Goal: Check status

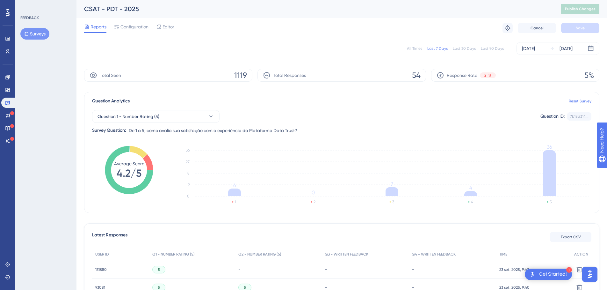
click at [417, 47] on div "All Times" at bounding box center [414, 48] width 15 height 5
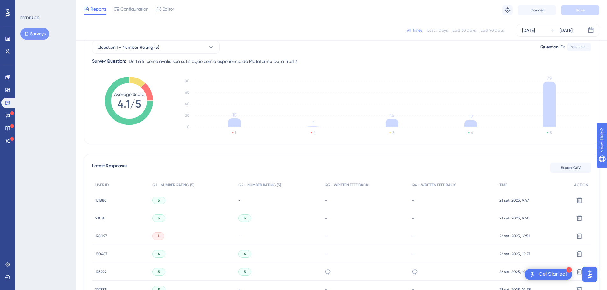
scroll to position [61, 0]
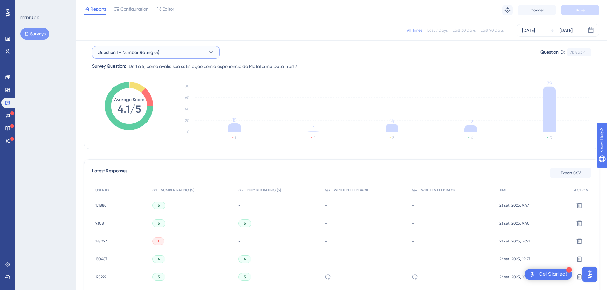
click at [157, 53] on span "Question 1 - Number Rating (5)" at bounding box center [128, 52] width 62 height 8
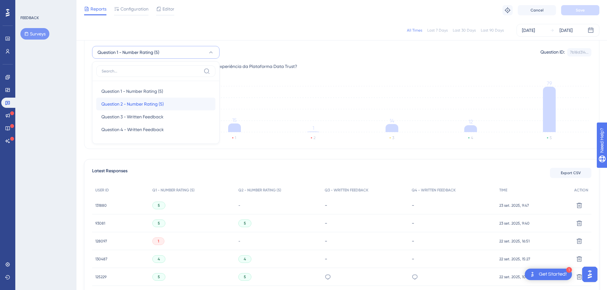
click at [122, 100] on span "Question 2 - Number Rating (5)" at bounding box center [132, 104] width 62 height 8
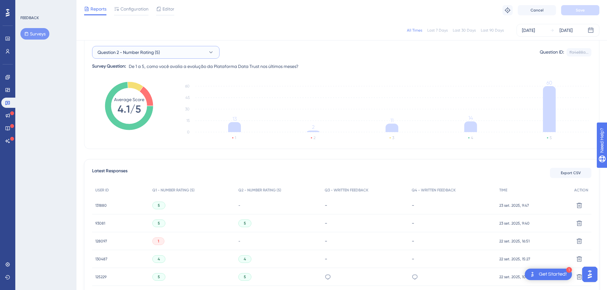
click at [158, 52] on span "Question 2 - Number Rating (5)" at bounding box center [128, 52] width 62 height 8
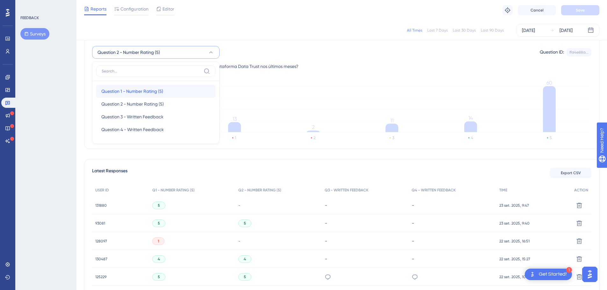
click at [134, 90] on span "Question 1 - Number Rating (5)" at bounding box center [132, 91] width 62 height 8
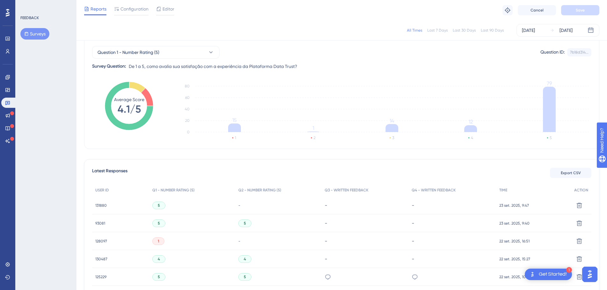
click at [285, 38] on div "All Times Last 7 Days Last 30 Days Last 90 Days Sep 11 2025 Sep 23 2025" at bounding box center [341, 30] width 530 height 20
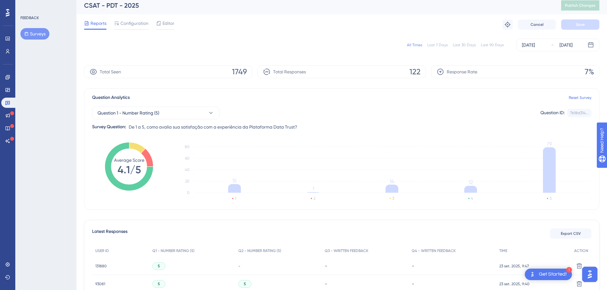
scroll to position [0, 0]
